Goal: Task Accomplishment & Management: Complete application form

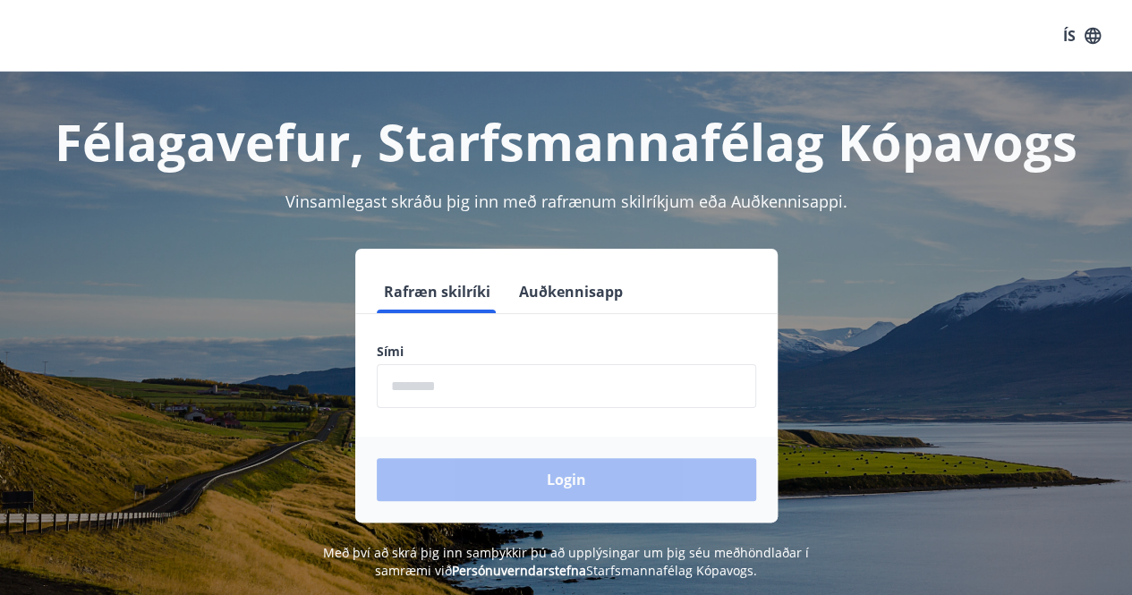
click at [475, 380] on input "phone" at bounding box center [566, 386] width 379 height 44
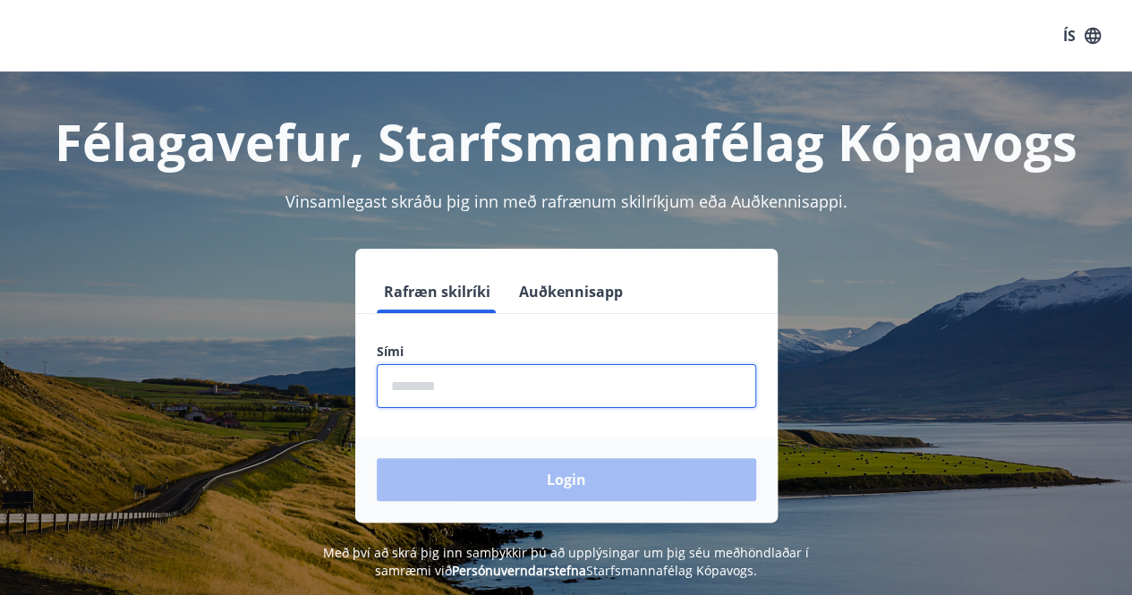
type input "********"
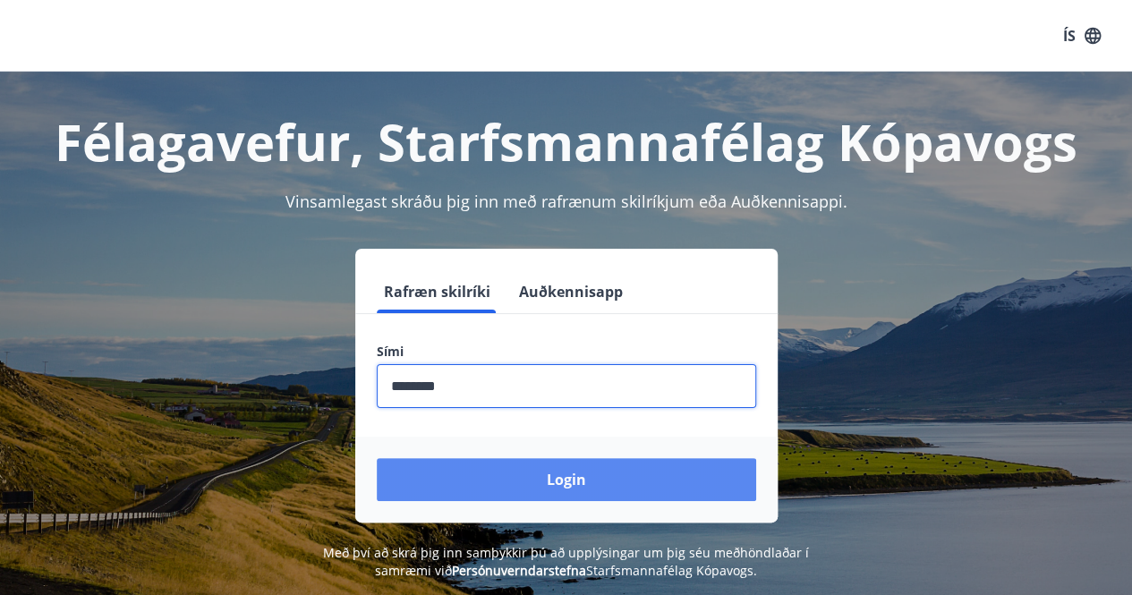
click at [544, 474] on button "Login" at bounding box center [566, 479] width 379 height 43
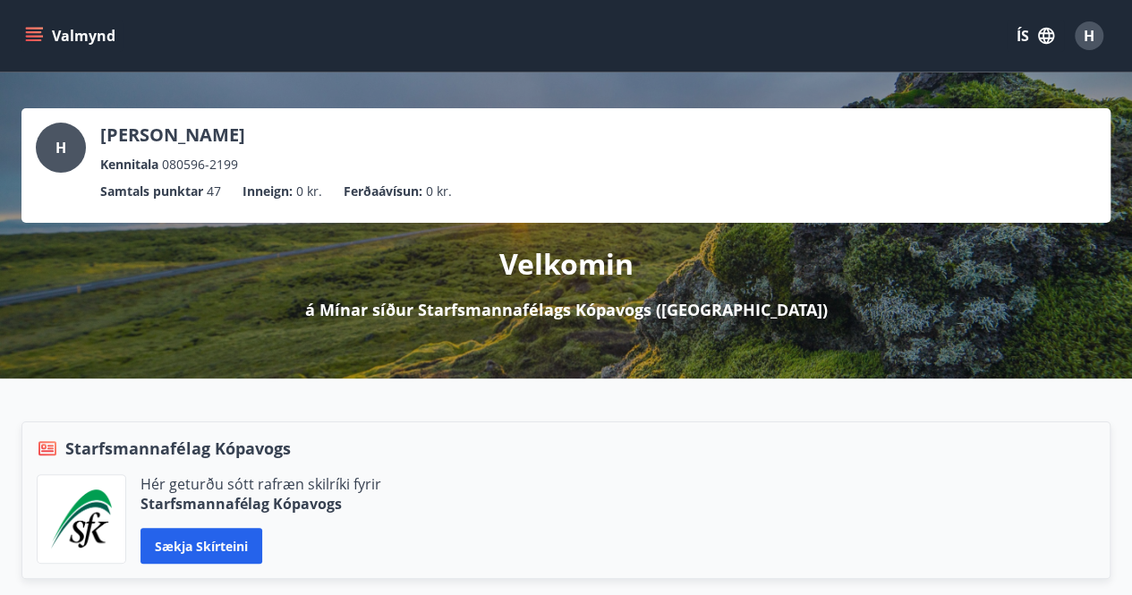
click at [43, 39] on button "Valmynd" at bounding box center [71, 36] width 101 height 32
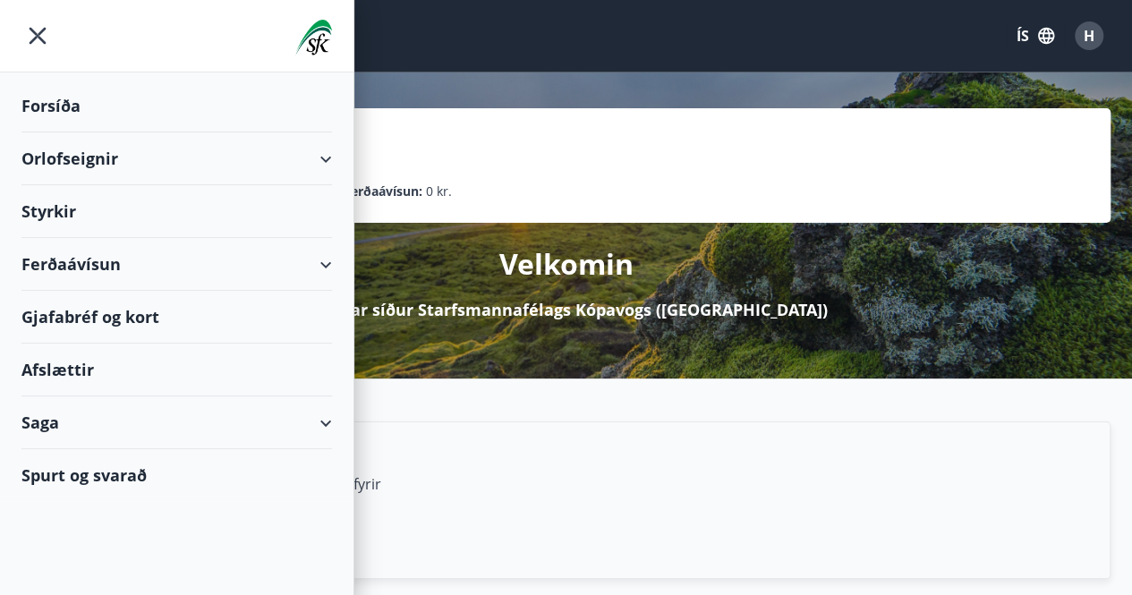
click at [65, 132] on div "Styrkir" at bounding box center [176, 106] width 311 height 53
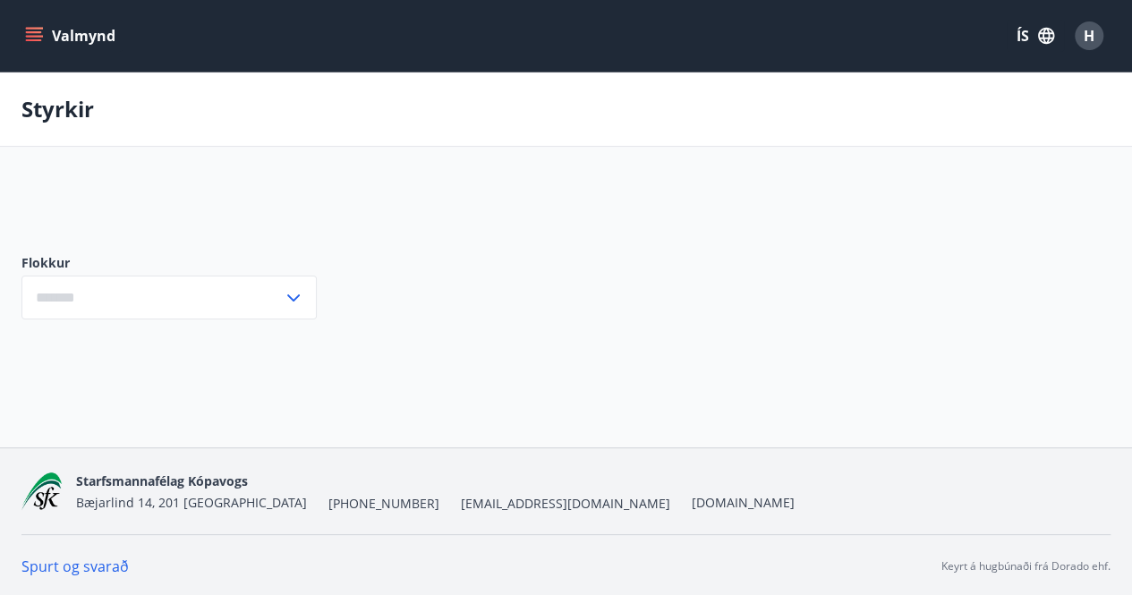
type input "***"
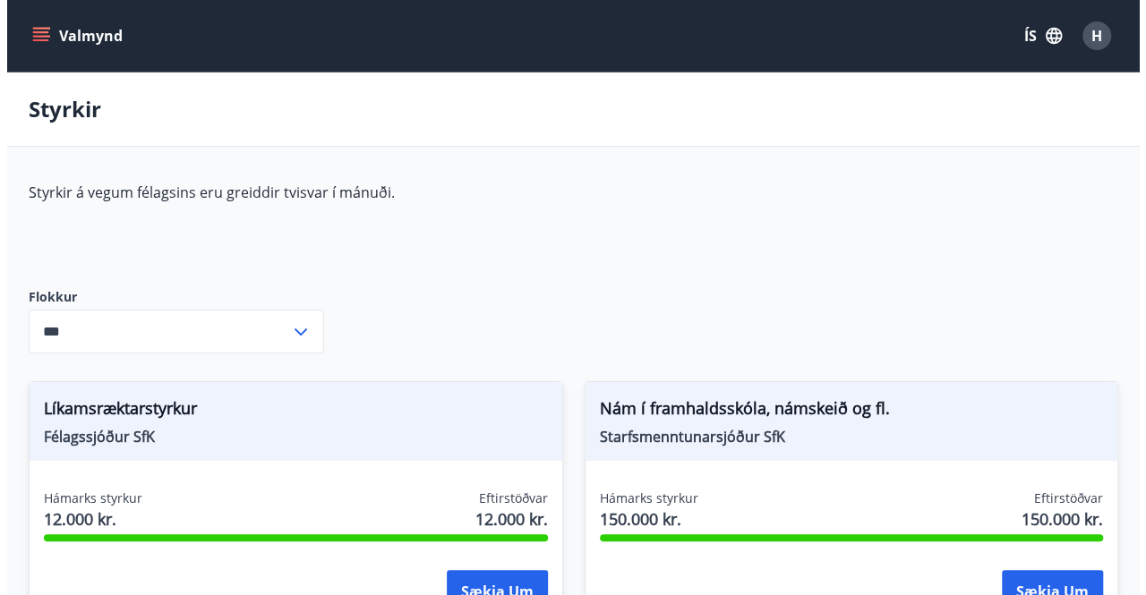
scroll to position [268, 0]
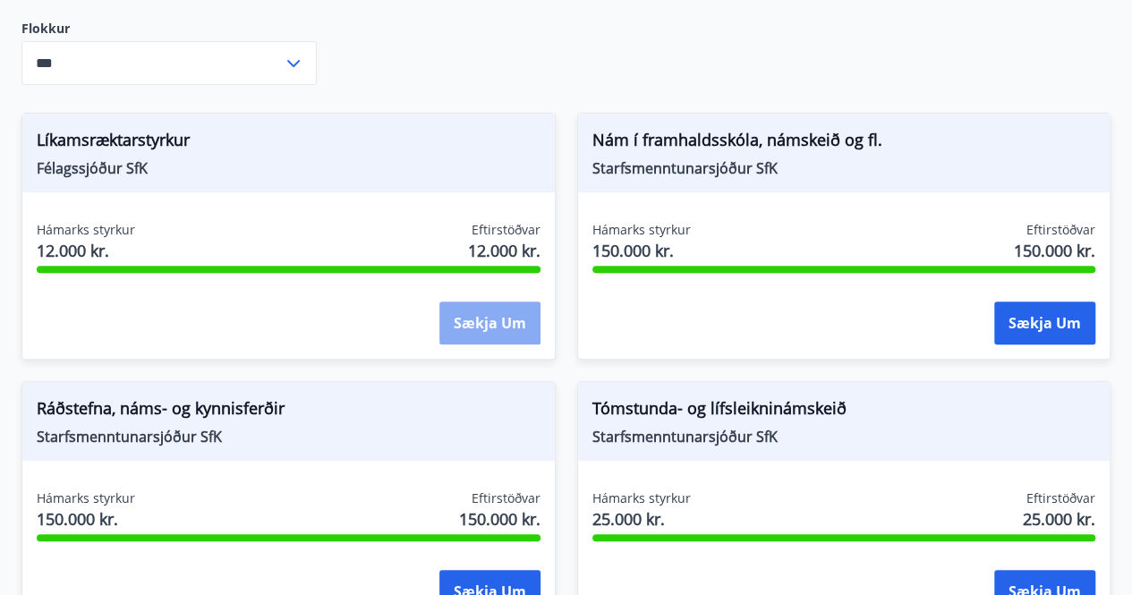
click at [484, 328] on button "Sækja um" at bounding box center [489, 323] width 101 height 43
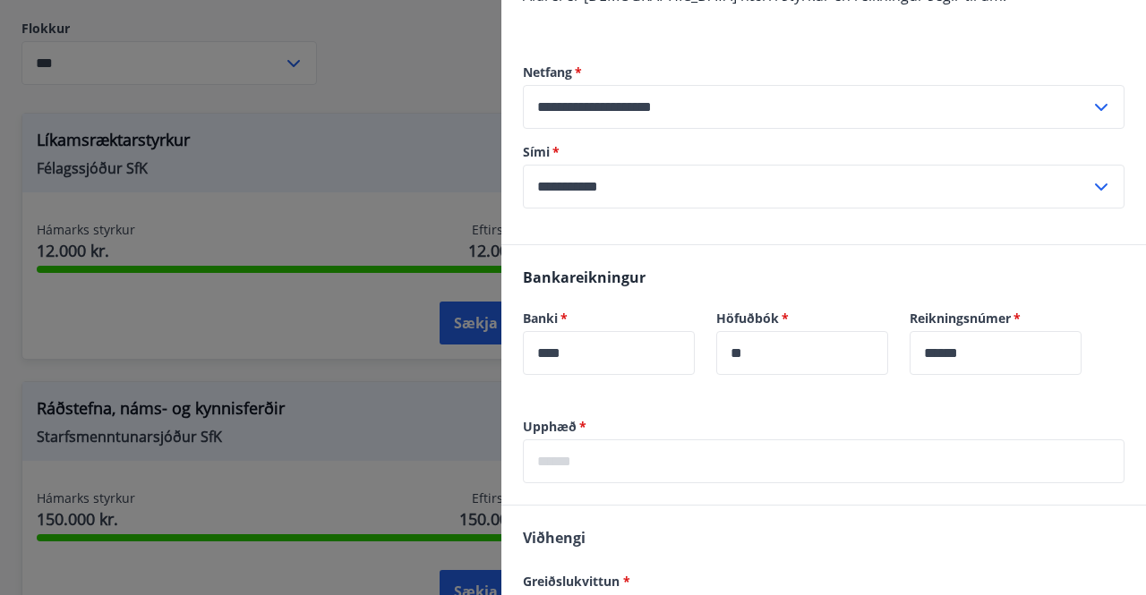
scroll to position [875, 0]
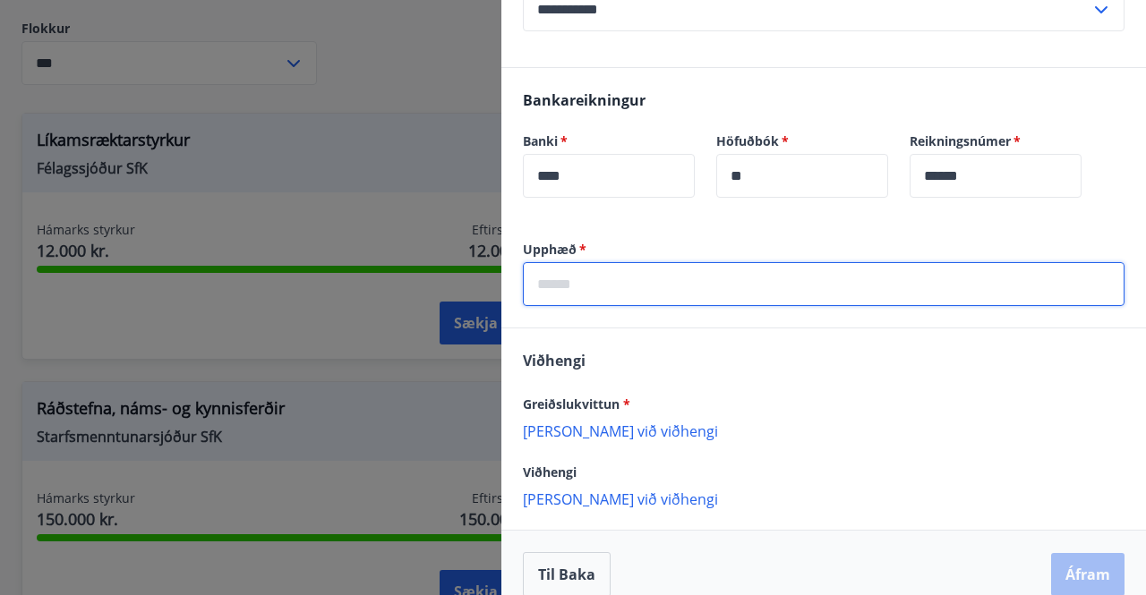
click at [632, 262] on input "text" at bounding box center [823, 284] width 601 height 44
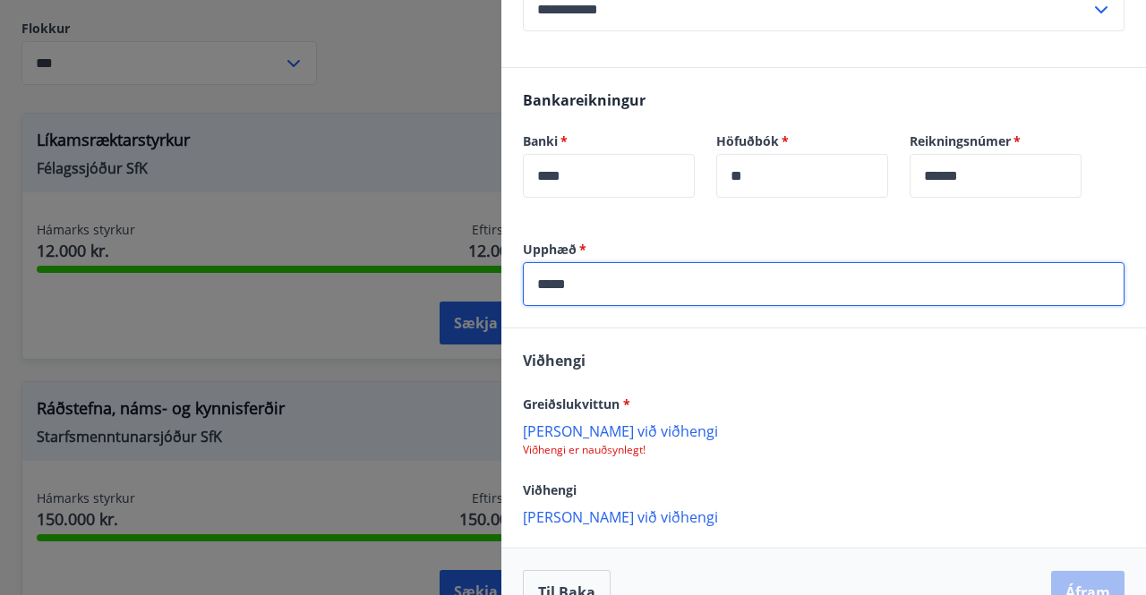
type input "*****"
click at [770, 328] on div "Viðhengi Greiðslukvittun * Bæta við viðhengi Viðhengi er nauðsynlegt! Viðhengi …" at bounding box center [823, 437] width 644 height 218
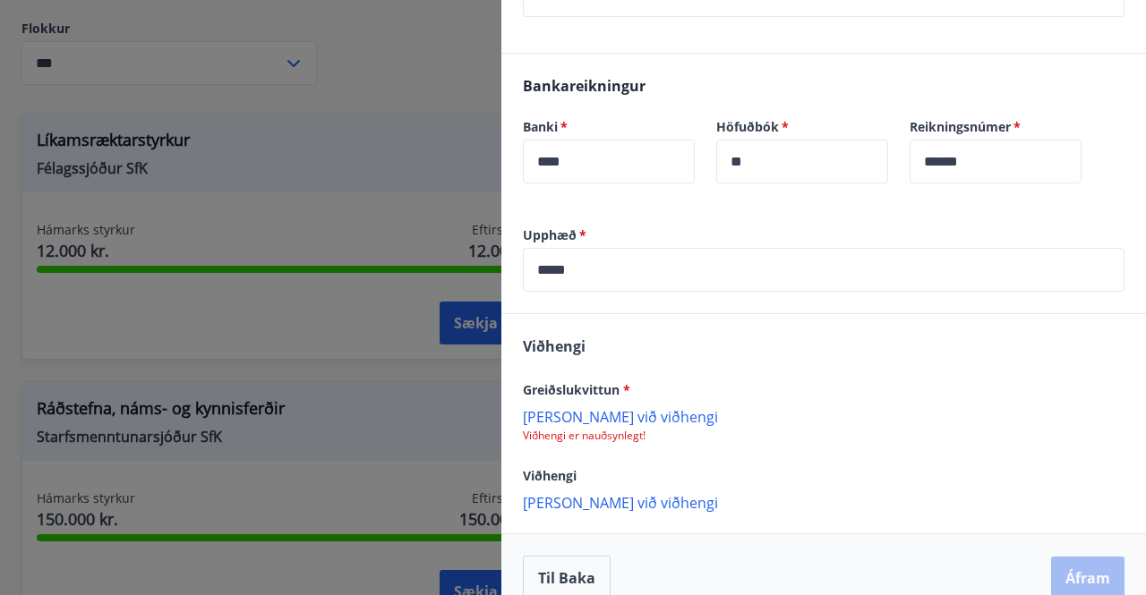
scroll to position [893, 0]
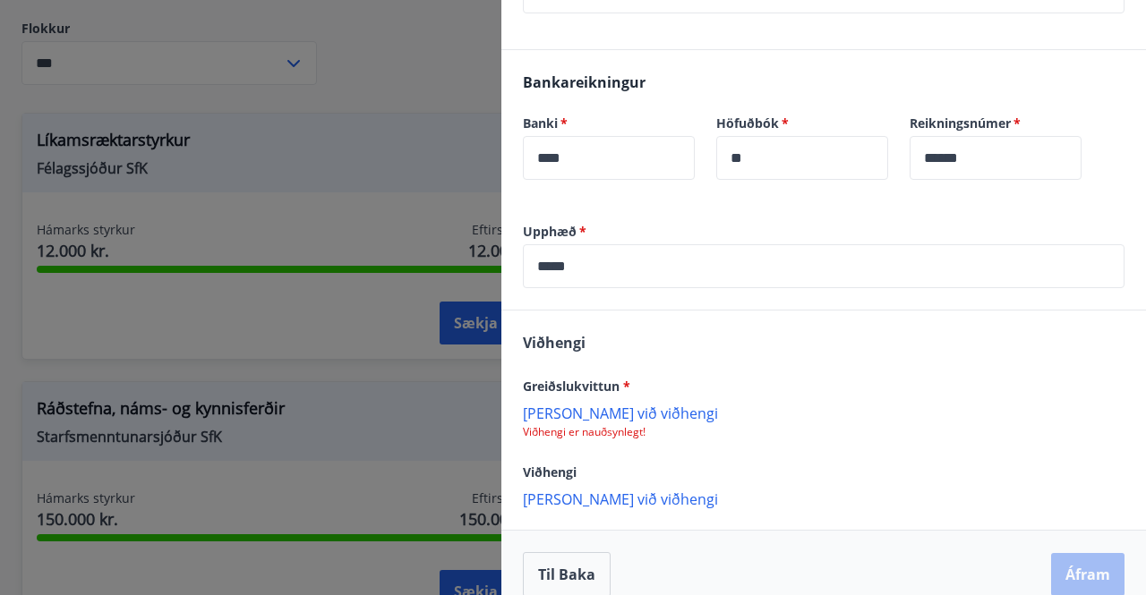
click at [587, 404] on p "Bæta við viðhengi" at bounding box center [823, 413] width 601 height 18
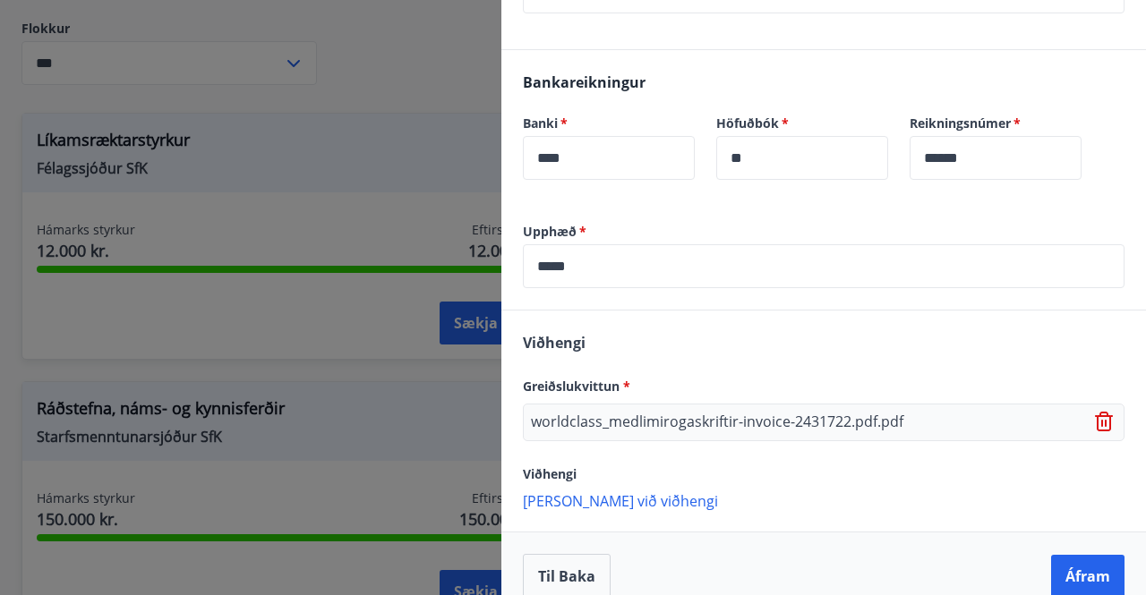
scroll to position [895, 0]
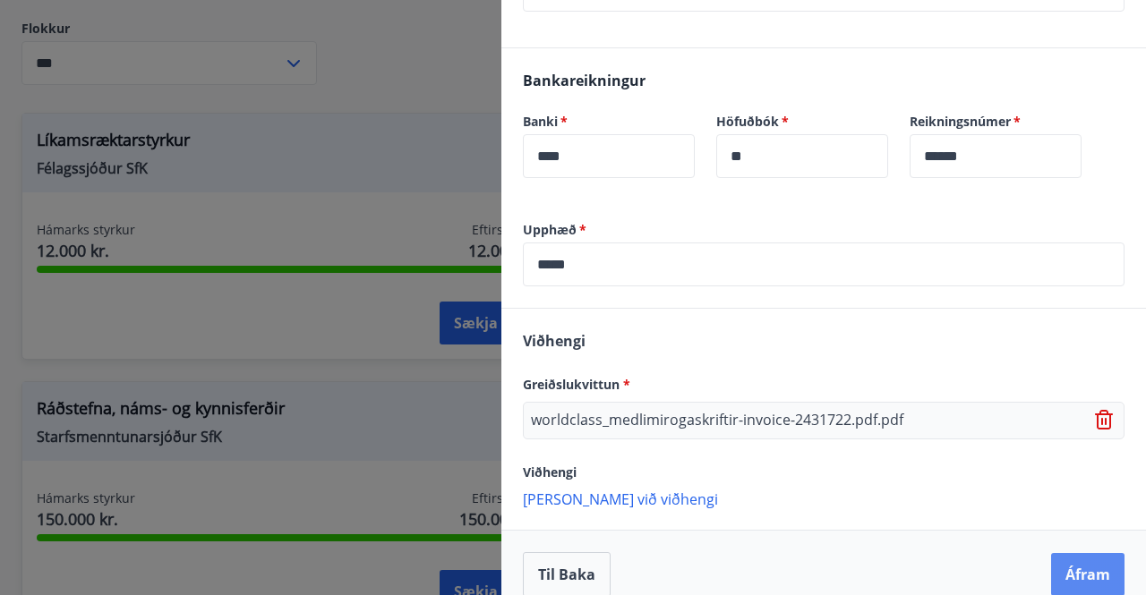
click at [1052, 563] on button "Áfram" at bounding box center [1087, 574] width 73 height 43
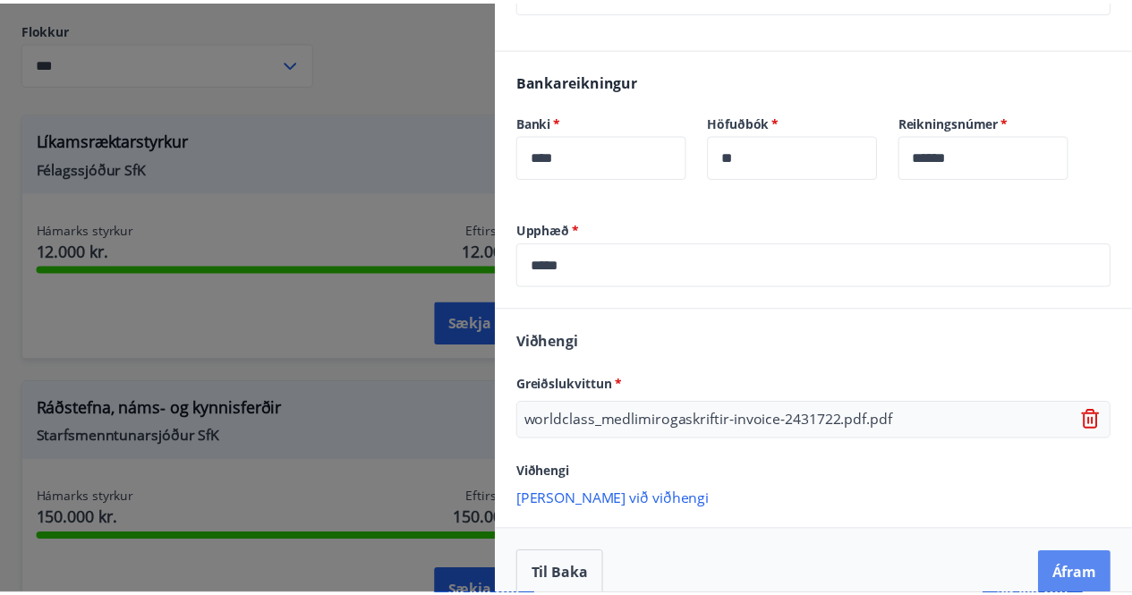
scroll to position [0, 0]
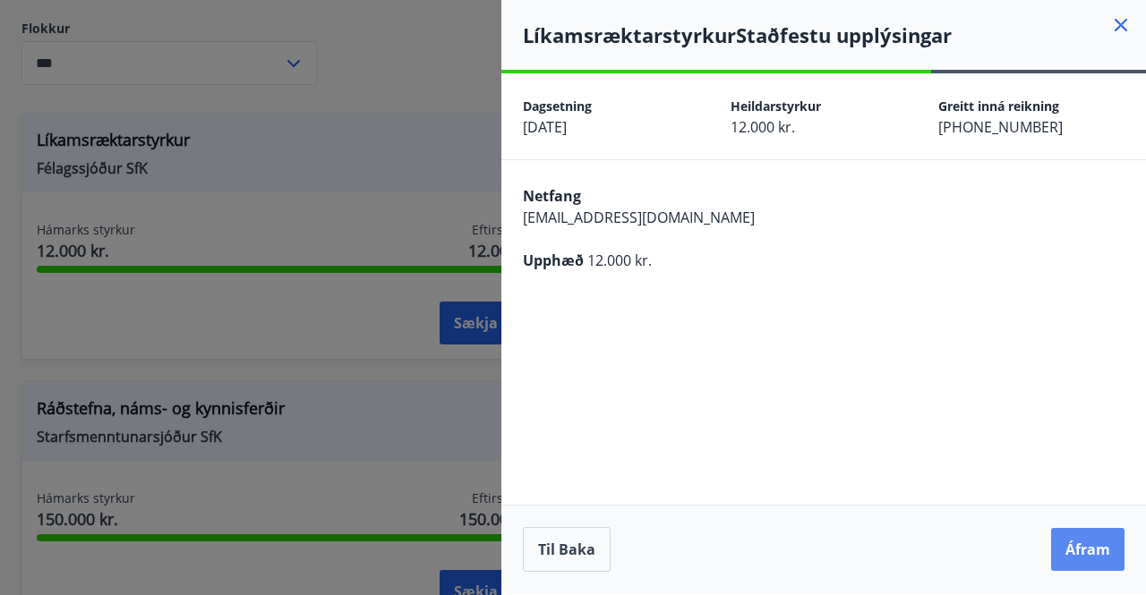
click at [1078, 559] on button "Áfram" at bounding box center [1087, 549] width 73 height 43
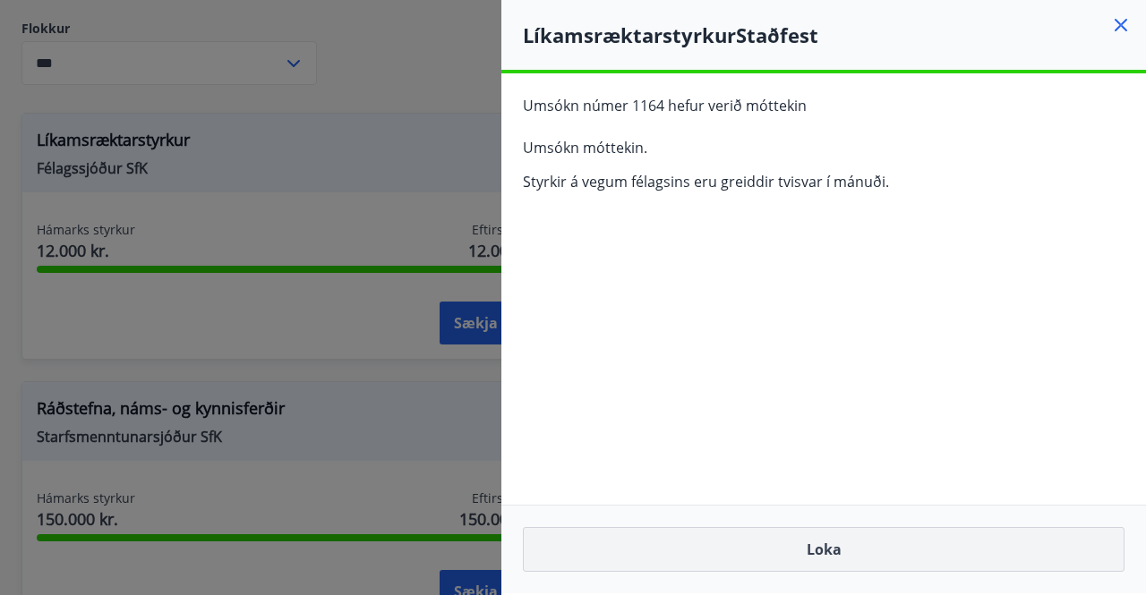
click at [807, 561] on button "Loka" at bounding box center [823, 549] width 601 height 45
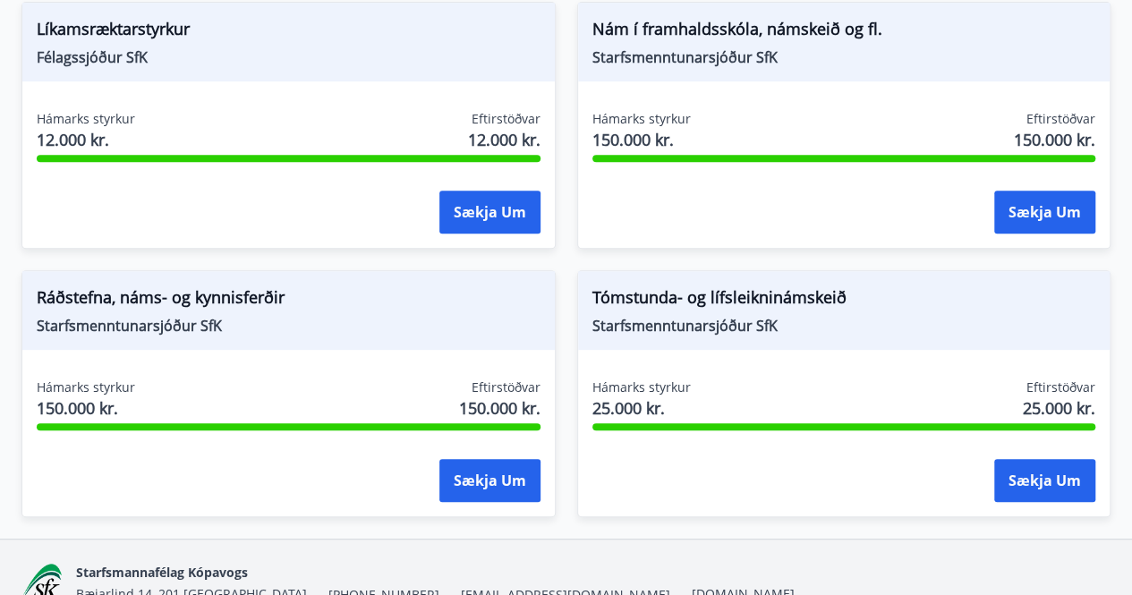
scroll to position [381, 0]
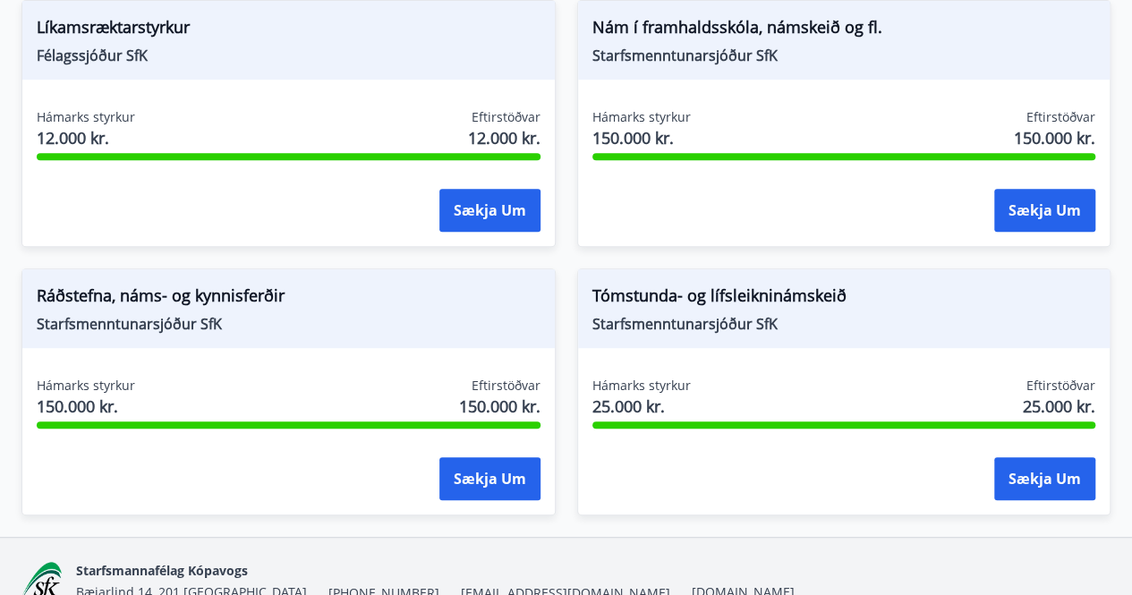
click at [566, 275] on div "Tómstunda- og lífsleikninámskeið Starfsmenntunarsjóður SfK Hámarks styrkur 25.0…" at bounding box center [834, 381] width 556 height 268
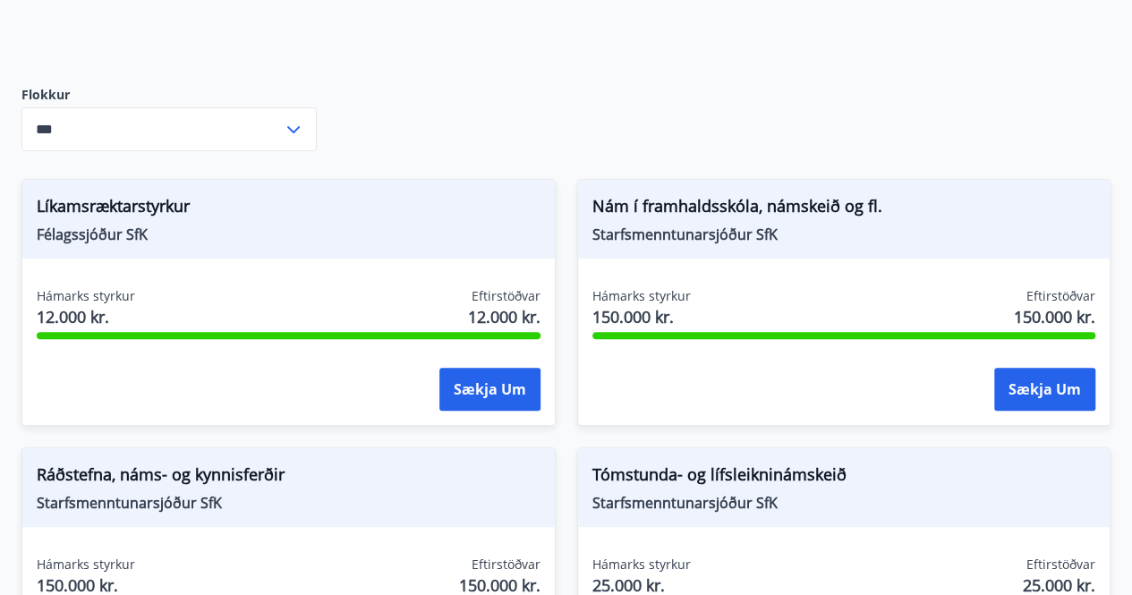
scroll to position [292, 0]
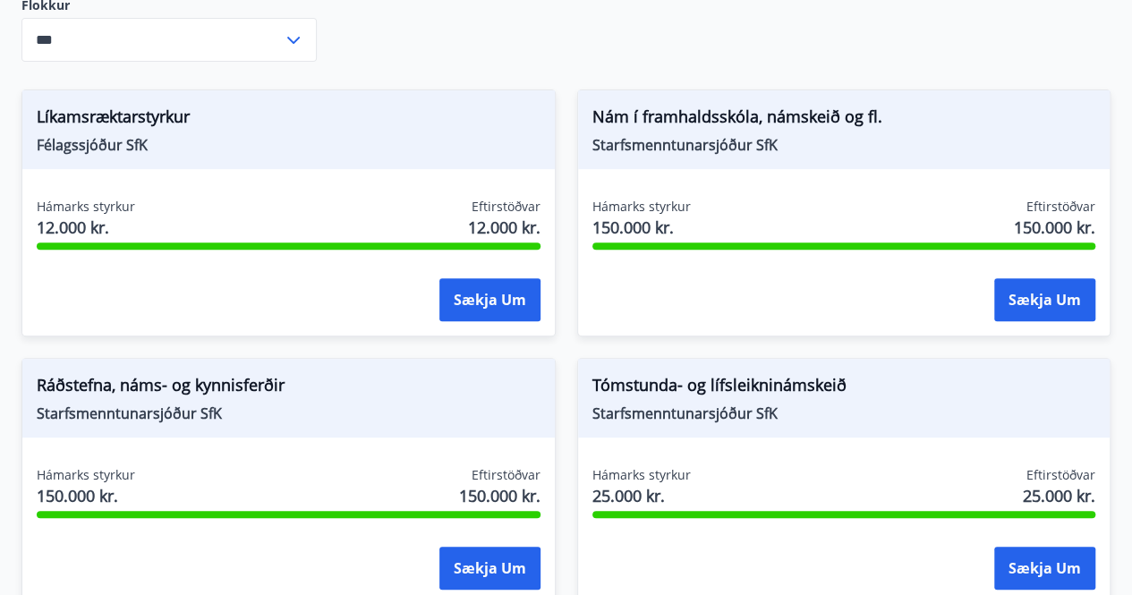
click at [567, 364] on div "Tómstunda- og lífsleikninámskeið Starfsmenntunarsjóður SfK Hámarks styrkur 25.0…" at bounding box center [834, 471] width 556 height 268
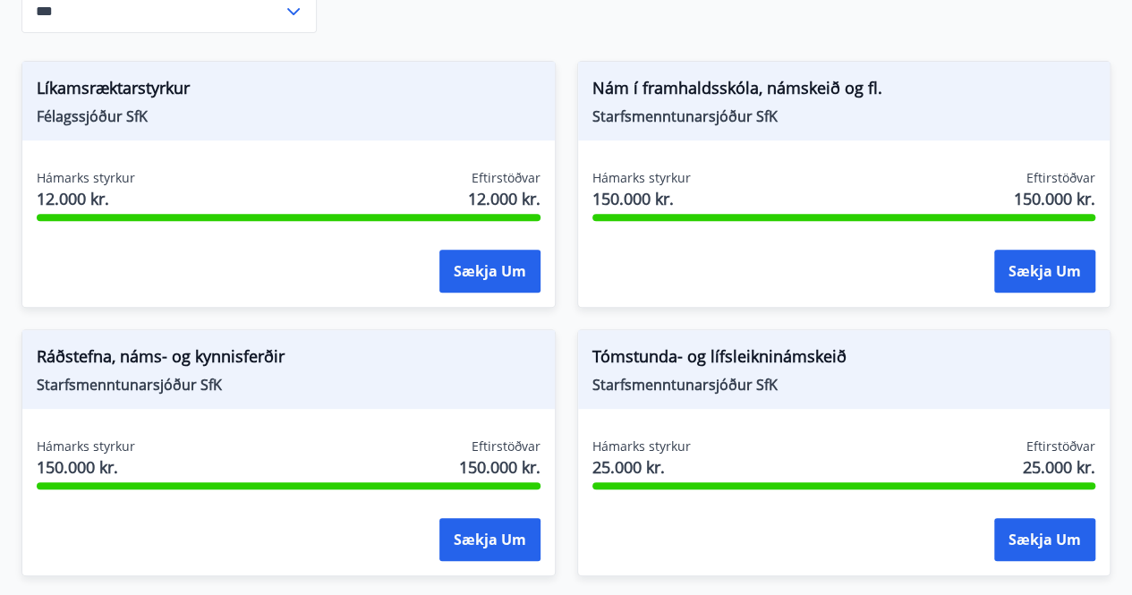
scroll to position [447, 0]
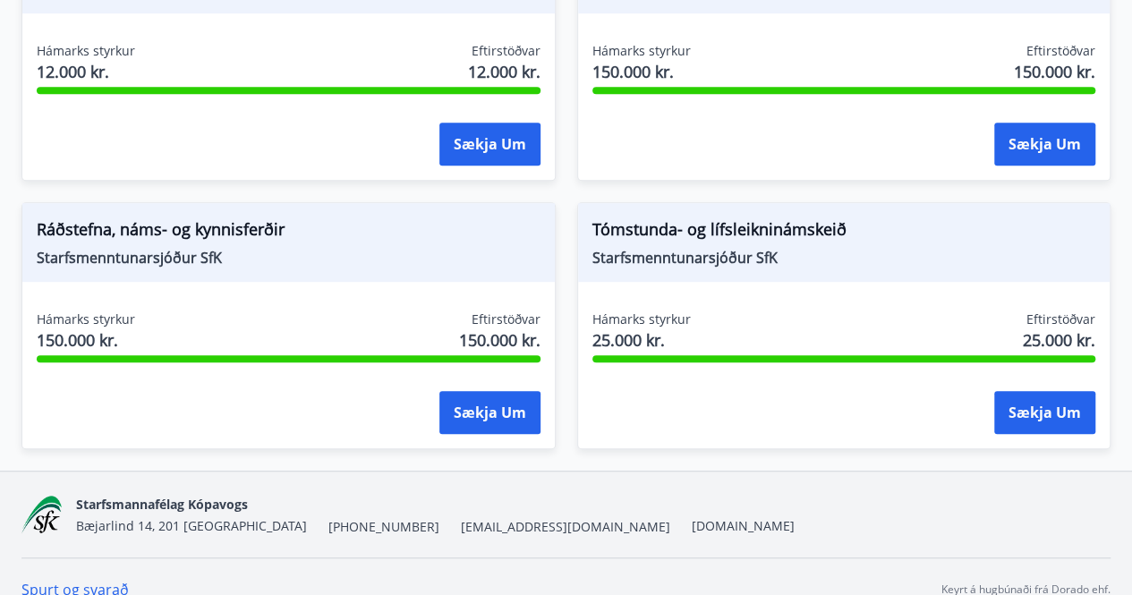
click at [564, 345] on div "Tómstunda- og lífsleikninámskeið Starfsmenntunarsjóður SfK Hámarks styrkur 25.0…" at bounding box center [834, 315] width 556 height 268
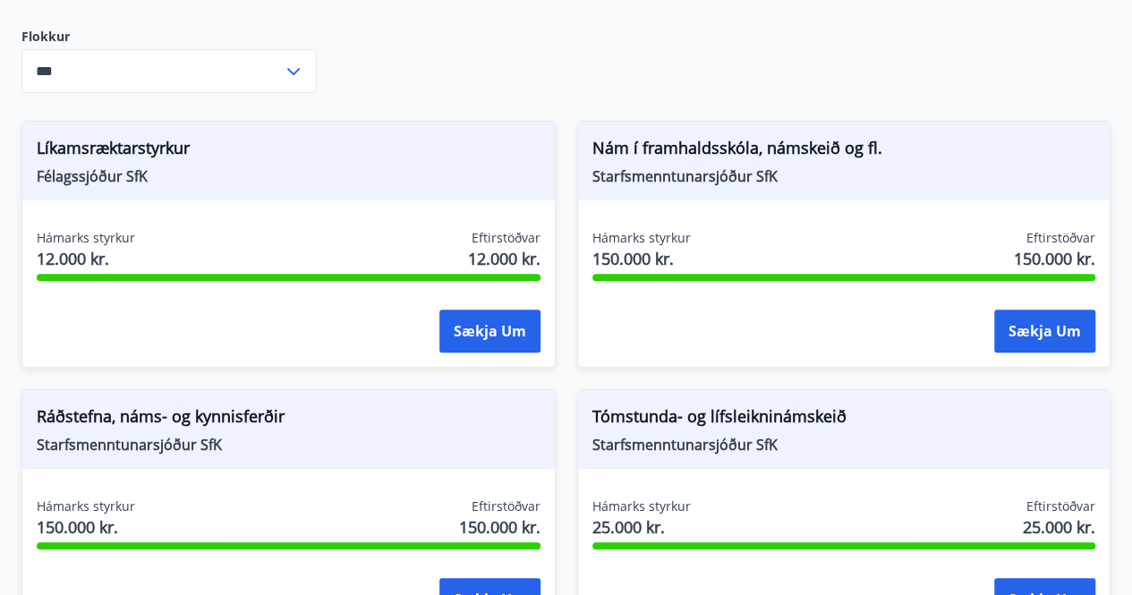
scroll to position [268, 0]
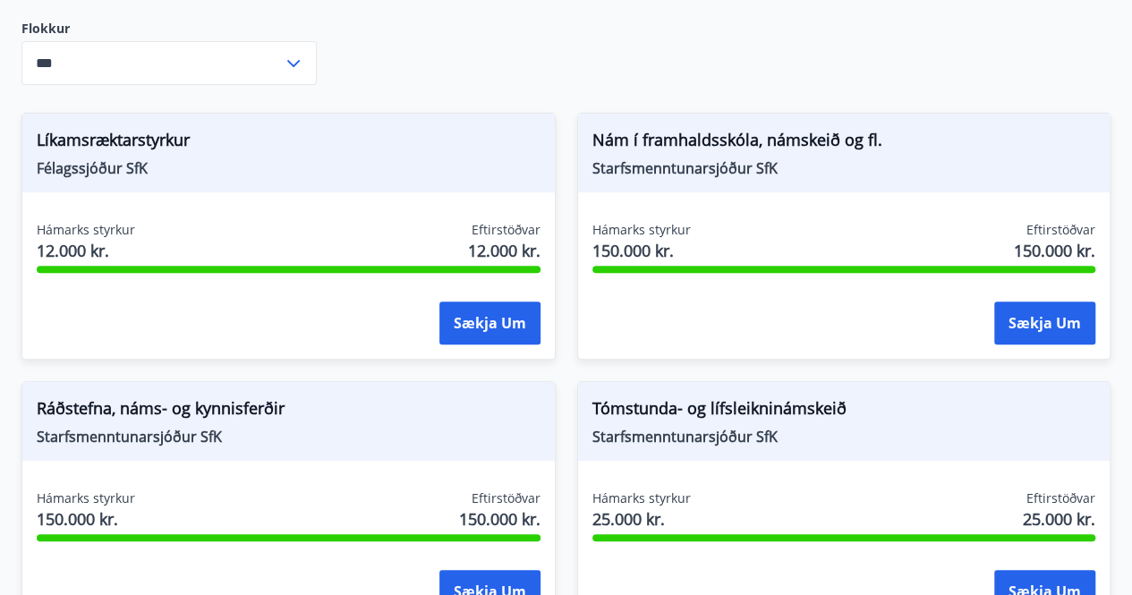
click at [564, 345] on div "Nám í framhaldsskóla, námskeið og fl. Starfsmenntunarsjóður SfK Hámarks styrkur…" at bounding box center [834, 225] width 556 height 268
click at [571, 418] on div "Tómstunda- og lífsleikninámskeið Starfsmenntunarsjóður SfK Hámarks styrkur 25.0…" at bounding box center [834, 494] width 556 height 268
click at [566, 418] on div "Tómstunda- og lífsleikninámskeið Starfsmenntunarsjóður SfK Hámarks styrkur 25.0…" at bounding box center [834, 494] width 556 height 268
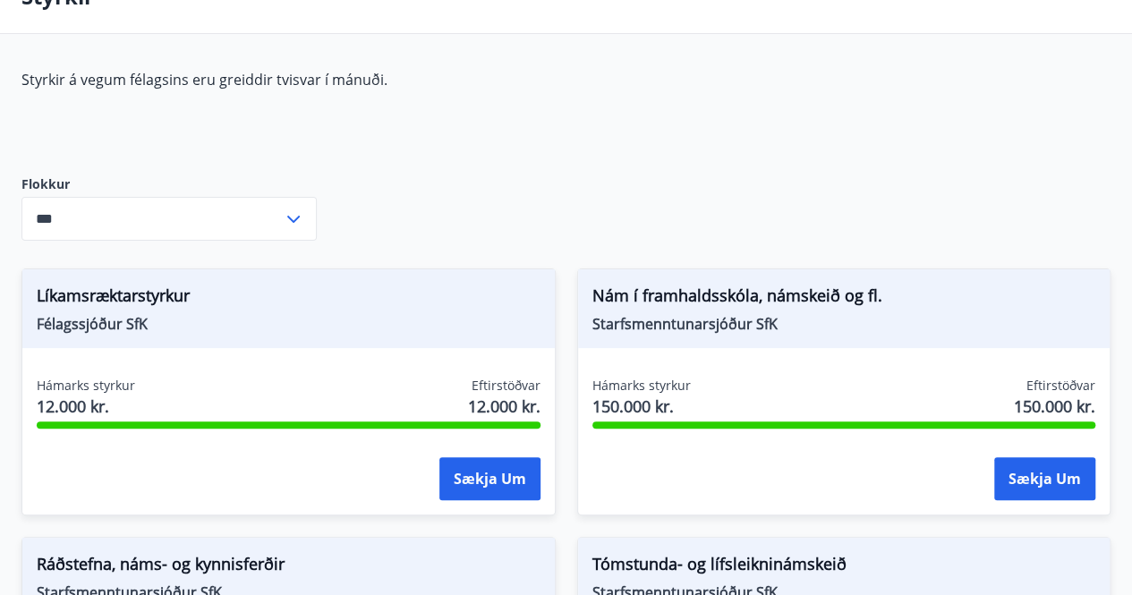
scroll to position [113, 0]
click at [570, 395] on div "Nám í framhaldsskóla, námskeið og fl. Starfsmenntunarsjóður SfK Hámarks styrkur…" at bounding box center [834, 381] width 556 height 268
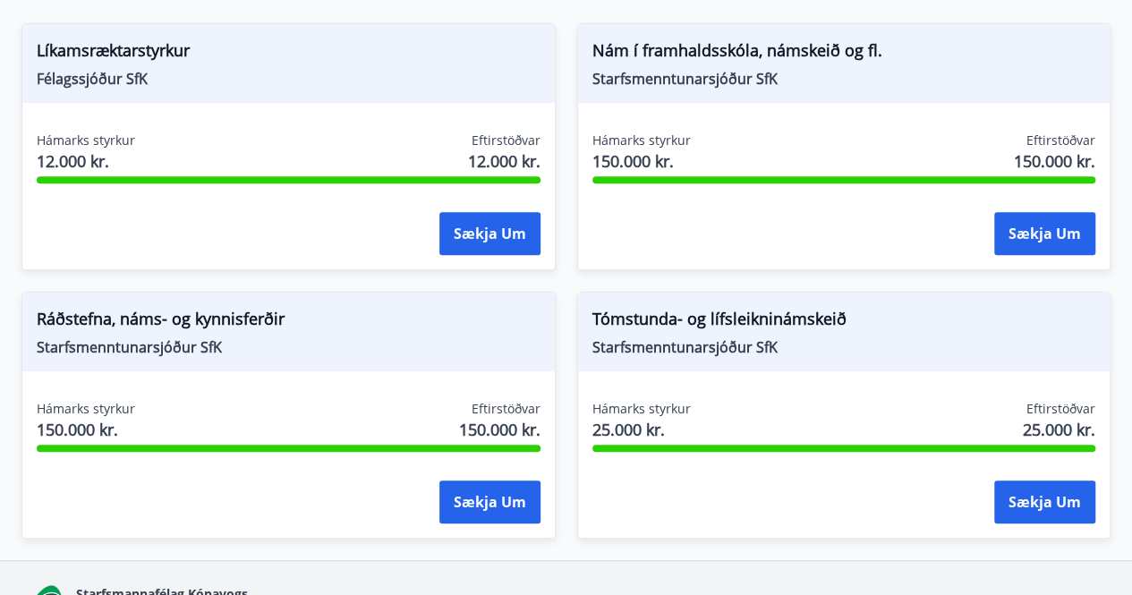
scroll to position [0, 0]
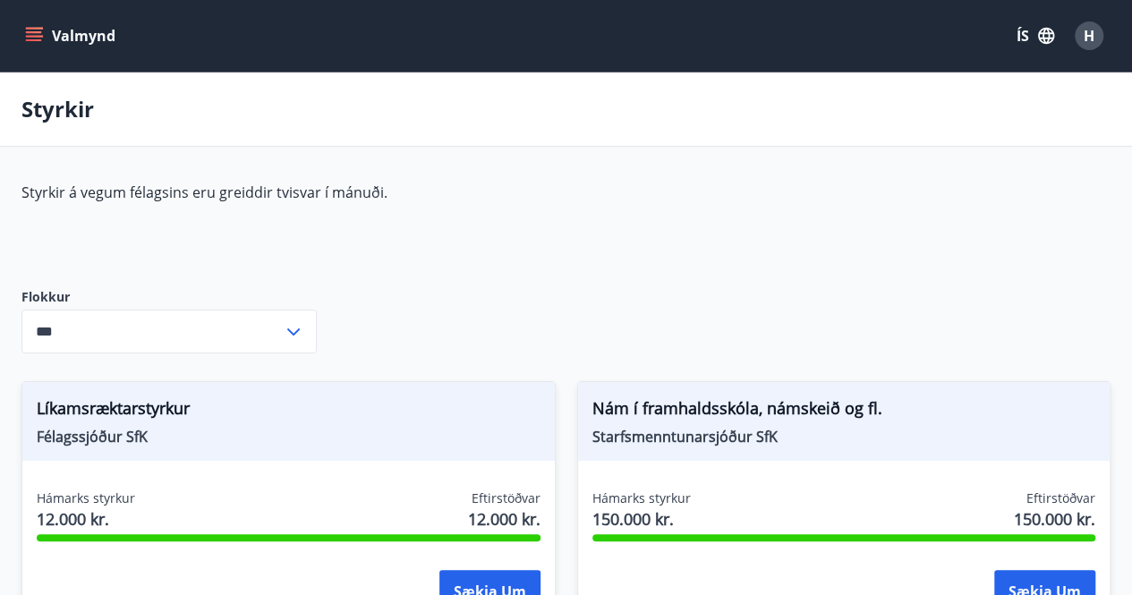
click at [72, 40] on button "Valmynd" at bounding box center [71, 36] width 101 height 32
